Goal: Task Accomplishment & Management: Manage account settings

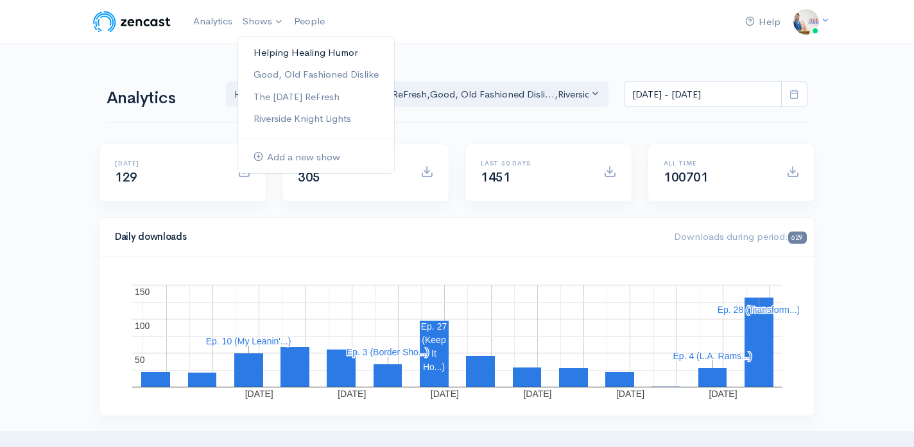
click at [267, 47] on link "Helping Healing Humor" at bounding box center [316, 53] width 156 height 22
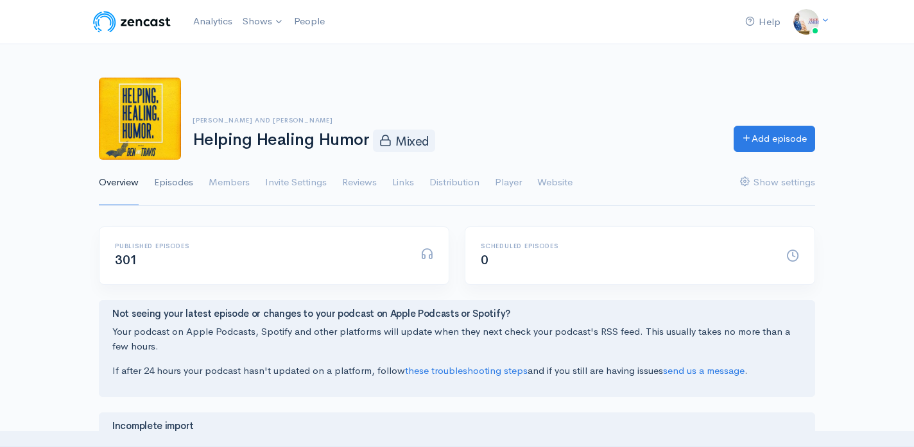
click at [186, 185] on link "Episodes" at bounding box center [173, 183] width 39 height 46
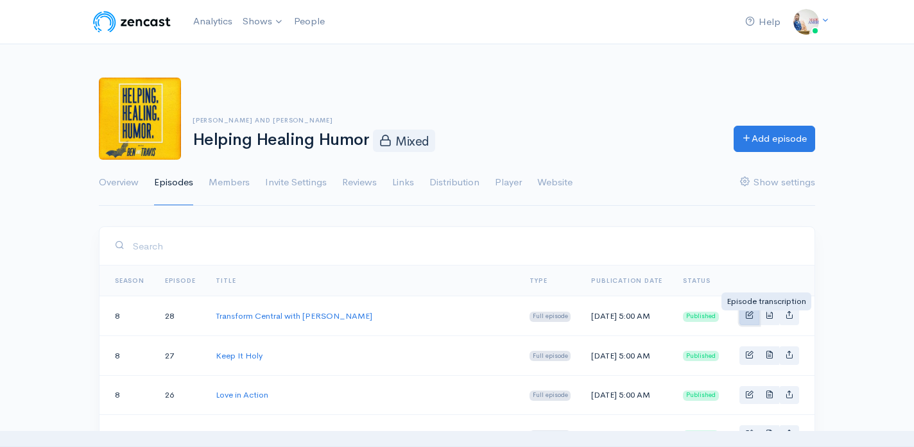
click at [752, 317] on span "Basic example" at bounding box center [749, 315] width 8 height 8
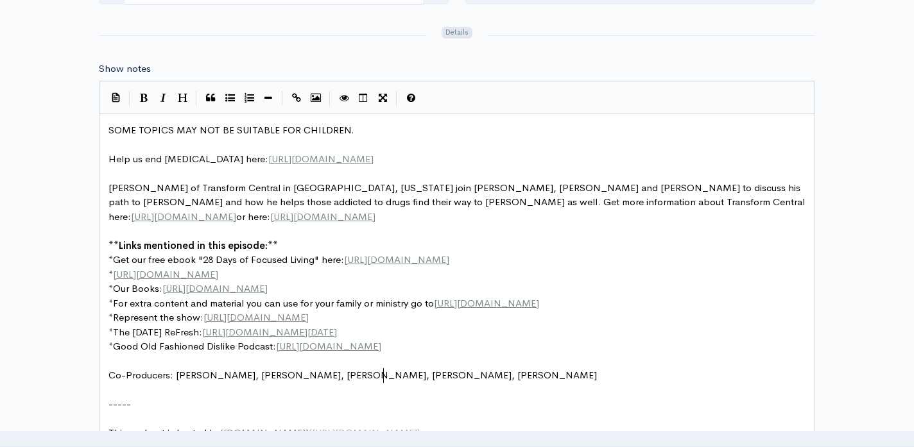
scroll to position [4, 0]
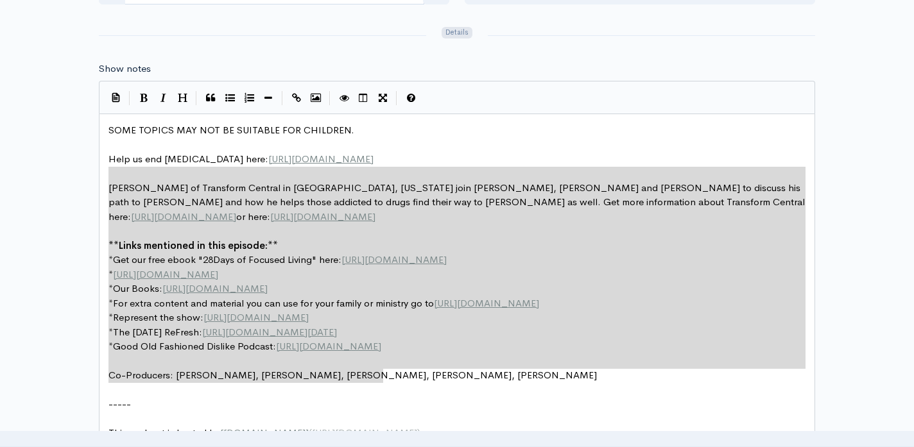
type textarea "SOME TOPICS MAY NOT BE SUITABLE FOR CHILDREN. Help us end [MEDICAL_DATA] here: …"
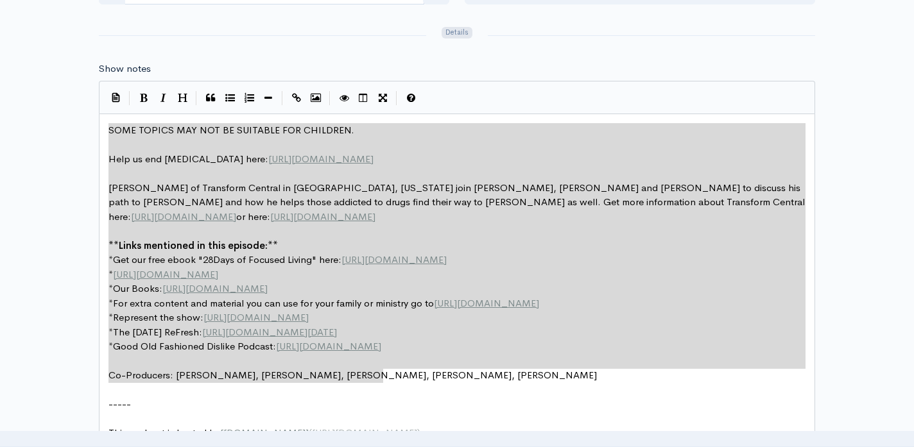
drag, startPoint x: 385, startPoint y: 381, endPoint x: 107, endPoint y: 128, distance: 375.4
